Goal: Use online tool/utility: Utilize a website feature to perform a specific function

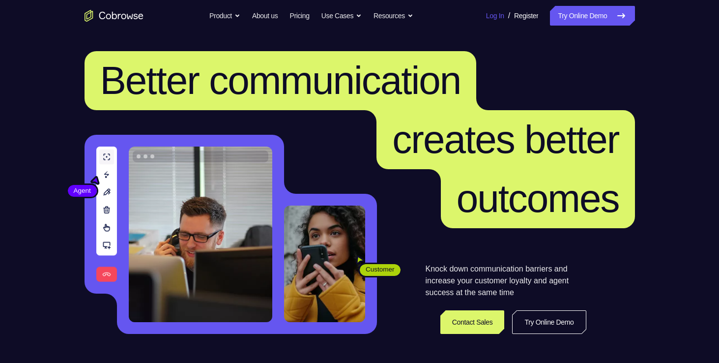
click at [486, 15] on link "Log In" at bounding box center [495, 16] width 18 height 20
click at [571, 16] on link "Try Online Demo" at bounding box center [592, 16] width 84 height 20
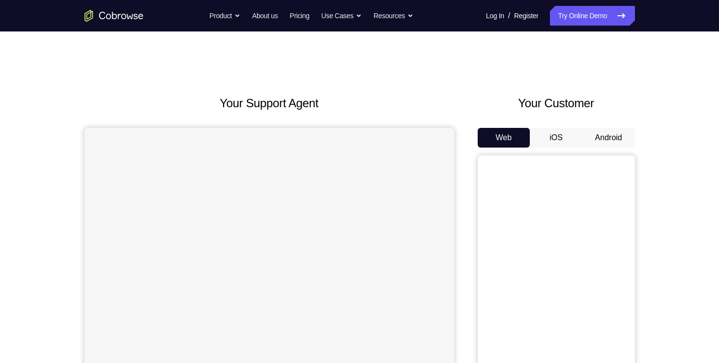
click at [602, 142] on button "Android" at bounding box center [608, 138] width 53 height 20
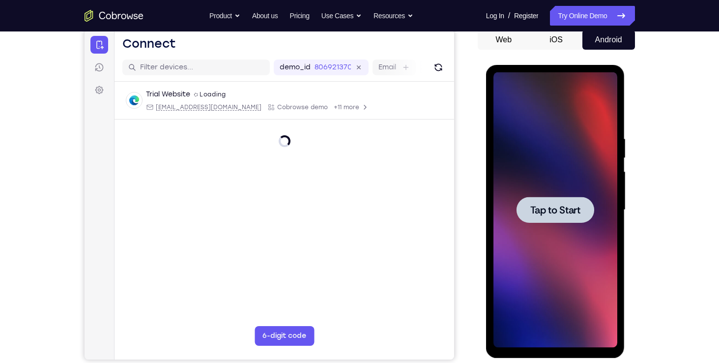
click at [577, 201] on div at bounding box center [555, 209] width 78 height 26
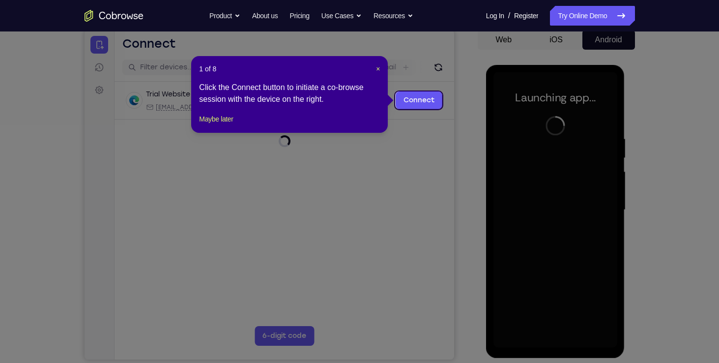
click at [439, 167] on icon at bounding box center [363, 181] width 726 height 363
click at [376, 69] on span "×" at bounding box center [378, 69] width 4 height 8
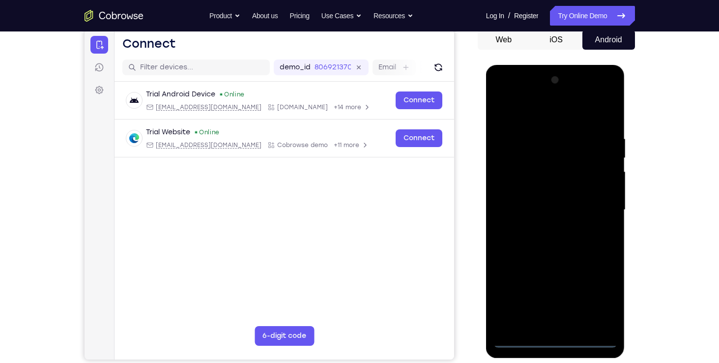
click at [558, 338] on div at bounding box center [555, 209] width 124 height 275
click at [538, 321] on div at bounding box center [555, 209] width 124 height 275
drag, startPoint x: 539, startPoint y: 127, endPoint x: 513, endPoint y: 135, distance: 27.7
click at [513, 135] on div at bounding box center [555, 209] width 124 height 275
click at [511, 119] on div at bounding box center [555, 209] width 124 height 275
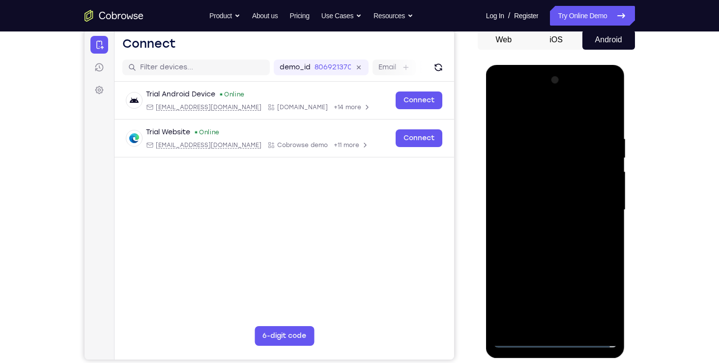
click at [517, 132] on div at bounding box center [555, 209] width 124 height 275
click at [533, 112] on div at bounding box center [555, 209] width 124 height 275
click at [509, 159] on div at bounding box center [555, 209] width 124 height 275
click at [541, 227] on div at bounding box center [555, 209] width 124 height 275
click at [531, 199] on div at bounding box center [555, 209] width 124 height 275
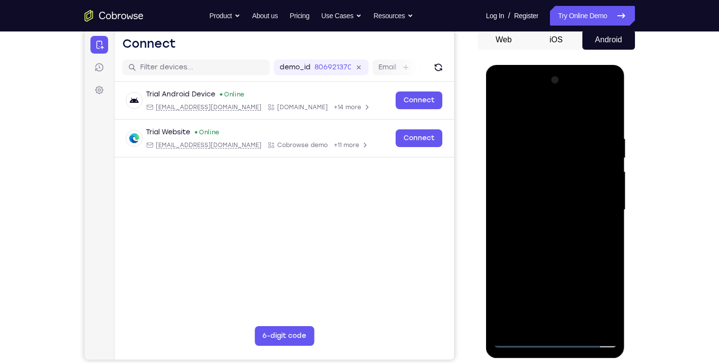
click at [503, 319] on div at bounding box center [555, 209] width 124 height 275
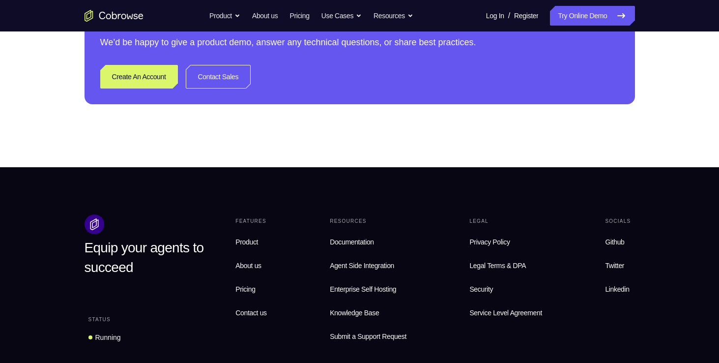
scroll to position [181, 0]
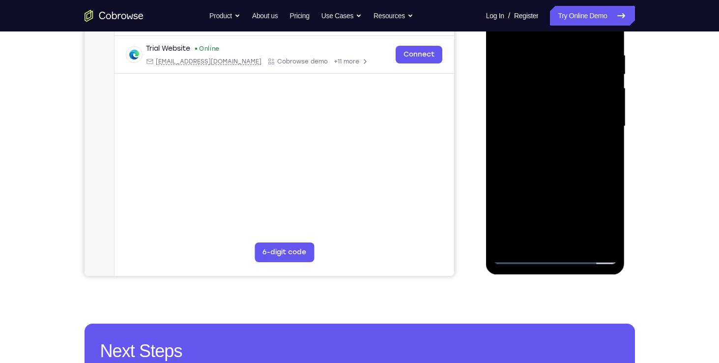
click at [605, 82] on div at bounding box center [555, 126] width 124 height 275
click at [561, 105] on div at bounding box center [555, 126] width 124 height 275
click at [555, 122] on div at bounding box center [555, 126] width 124 height 275
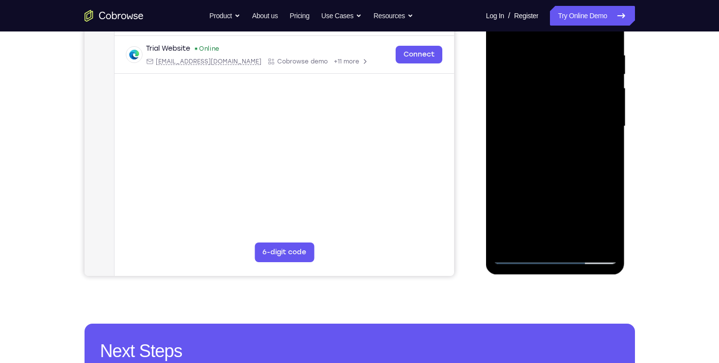
click at [568, 164] on div at bounding box center [555, 126] width 124 height 275
click at [560, 159] on div at bounding box center [555, 126] width 124 height 275
click at [570, 166] on div at bounding box center [555, 126] width 124 height 275
click at [583, 153] on div at bounding box center [555, 126] width 124 height 275
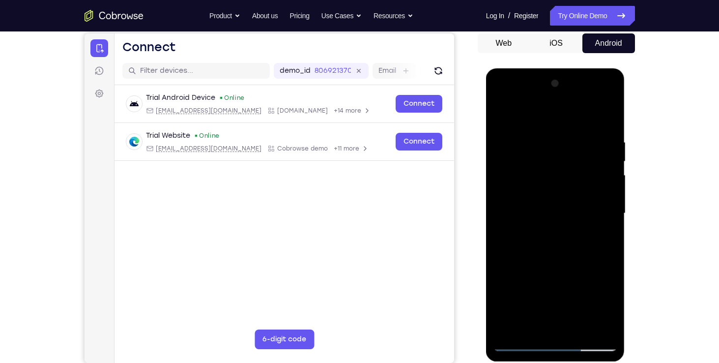
click at [560, 252] on div at bounding box center [555, 213] width 124 height 275
click at [556, 243] on div at bounding box center [555, 213] width 124 height 275
click at [553, 251] on div at bounding box center [555, 213] width 124 height 275
click at [552, 201] on div at bounding box center [555, 213] width 124 height 275
click at [546, 173] on div at bounding box center [555, 213] width 124 height 275
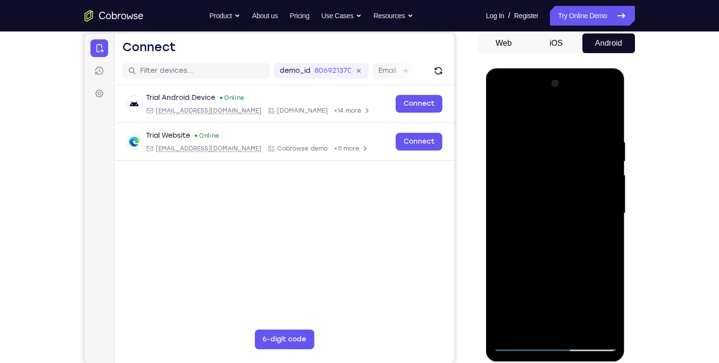
click at [539, 210] on div at bounding box center [555, 213] width 124 height 275
click at [555, 254] on div at bounding box center [555, 213] width 124 height 275
click at [602, 223] on div at bounding box center [555, 213] width 124 height 275
click at [543, 211] on div at bounding box center [555, 213] width 124 height 275
click at [562, 252] on div at bounding box center [555, 213] width 124 height 275
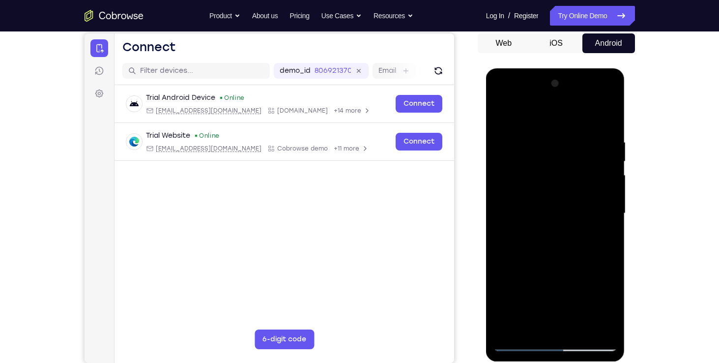
click at [521, 269] on div at bounding box center [555, 213] width 124 height 275
click at [521, 203] on div at bounding box center [555, 213] width 124 height 275
click at [522, 174] on div at bounding box center [555, 213] width 124 height 275
click at [520, 173] on div at bounding box center [555, 213] width 124 height 275
click at [522, 173] on div at bounding box center [555, 213] width 124 height 275
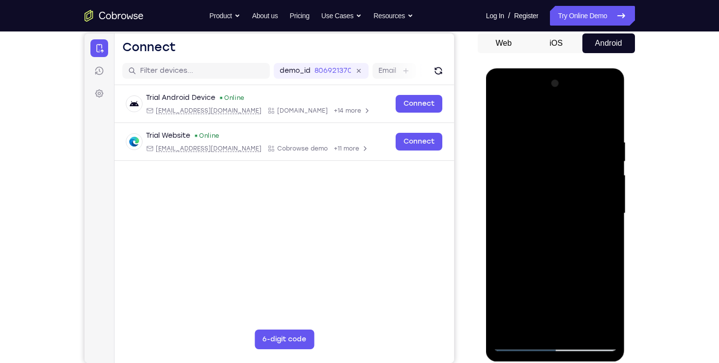
click at [529, 213] on div at bounding box center [555, 213] width 124 height 275
click at [549, 246] on div at bounding box center [555, 213] width 124 height 275
click at [558, 239] on div at bounding box center [555, 213] width 124 height 275
click at [551, 242] on div at bounding box center [555, 213] width 124 height 275
click at [553, 274] on div at bounding box center [555, 213] width 124 height 275
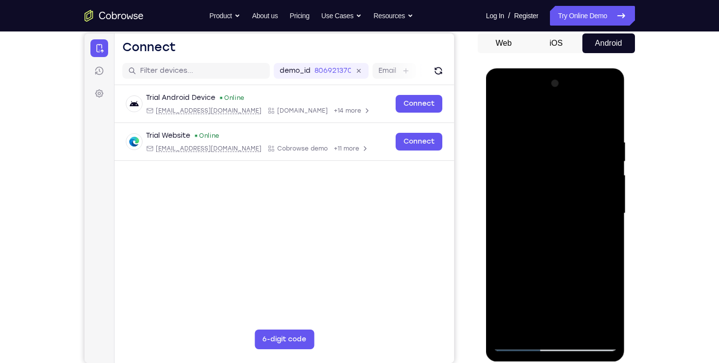
click at [601, 163] on div at bounding box center [555, 213] width 124 height 275
click at [603, 156] on div at bounding box center [555, 213] width 124 height 275
click at [574, 166] on div at bounding box center [555, 213] width 124 height 275
click at [495, 112] on div at bounding box center [555, 213] width 124 height 275
click at [517, 212] on div at bounding box center [555, 213] width 124 height 275
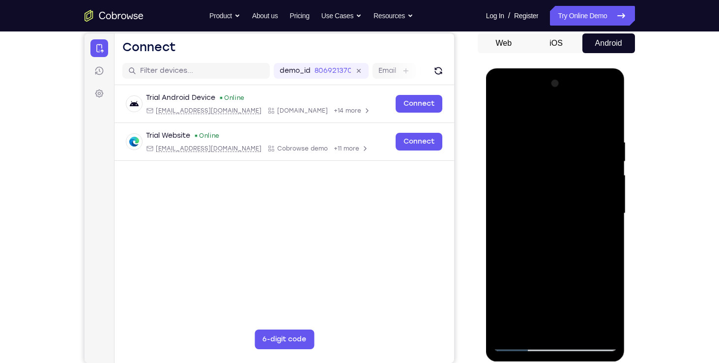
click at [535, 272] on div at bounding box center [555, 213] width 124 height 275
click at [533, 328] on div at bounding box center [555, 213] width 124 height 275
click at [547, 271] on div at bounding box center [555, 213] width 124 height 275
click at [570, 275] on div at bounding box center [555, 213] width 124 height 275
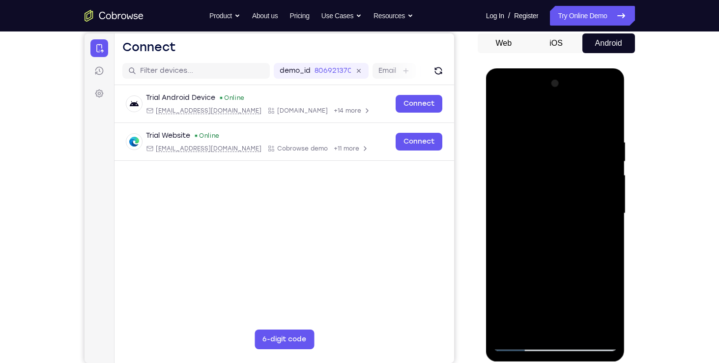
click at [572, 287] on div at bounding box center [555, 213] width 124 height 275
click at [610, 331] on div at bounding box center [555, 213] width 124 height 275
drag, startPoint x: 590, startPoint y: 233, endPoint x: 601, endPoint y: 201, distance: 33.2
click at [601, 201] on div at bounding box center [555, 213] width 124 height 275
click at [547, 254] on div at bounding box center [555, 213] width 124 height 275
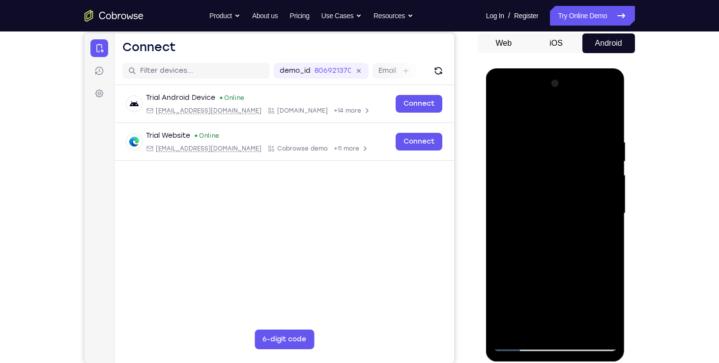
click at [500, 94] on div at bounding box center [555, 213] width 124 height 275
